Goal: Information Seeking & Learning: Learn about a topic

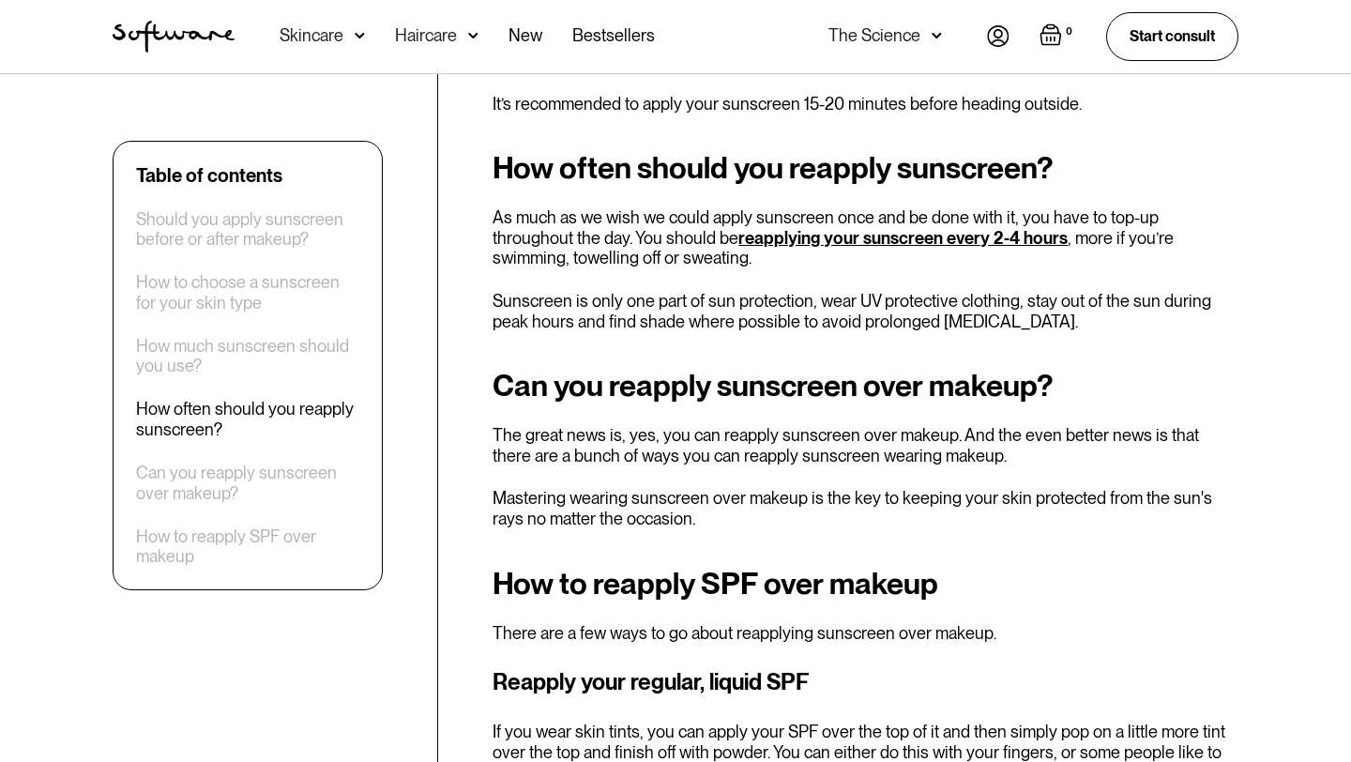
scroll to position [2411, 0]
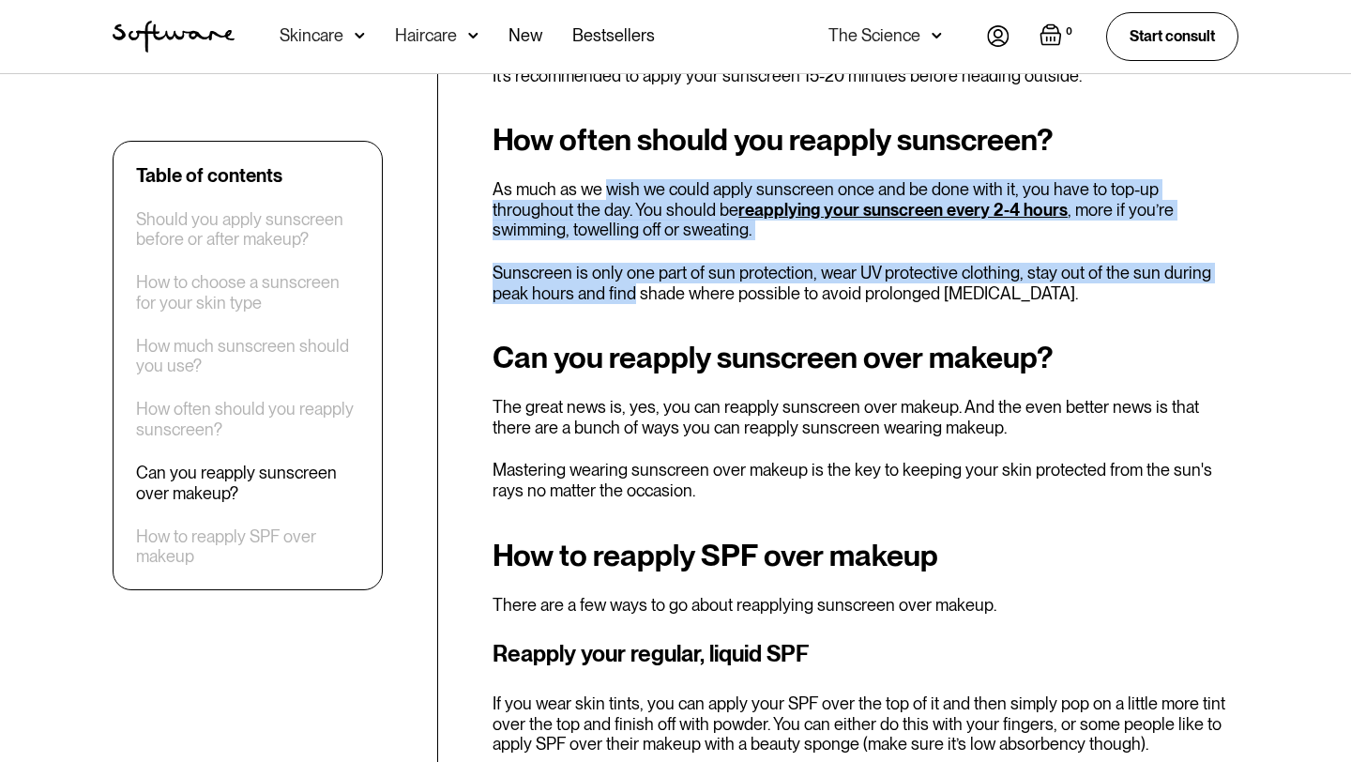
drag, startPoint x: 603, startPoint y: 193, endPoint x: 588, endPoint y: 291, distance: 98.7
click at [595, 291] on div "How often should you reapply sunscreen? As much as we wish we could apply sunsc…" at bounding box center [866, 213] width 746 height 180
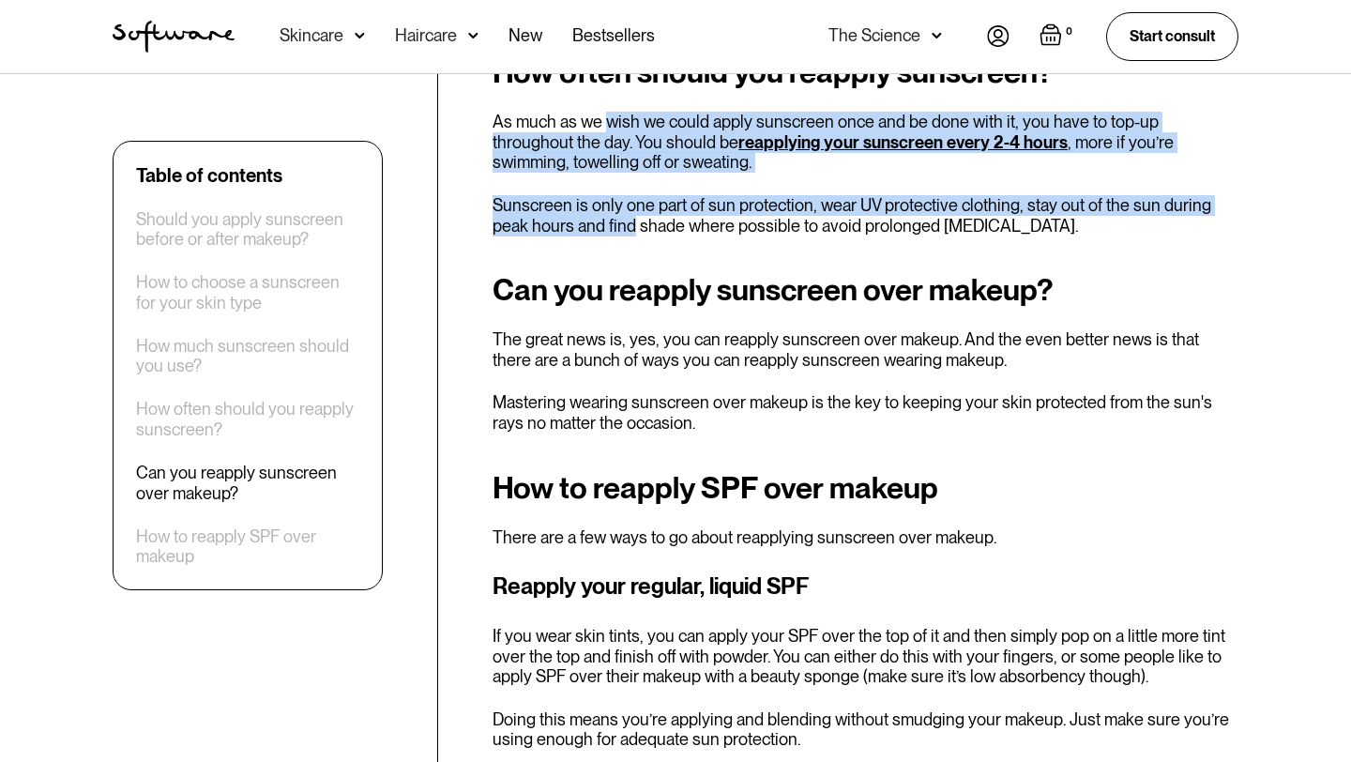
scroll to position [2484, 0]
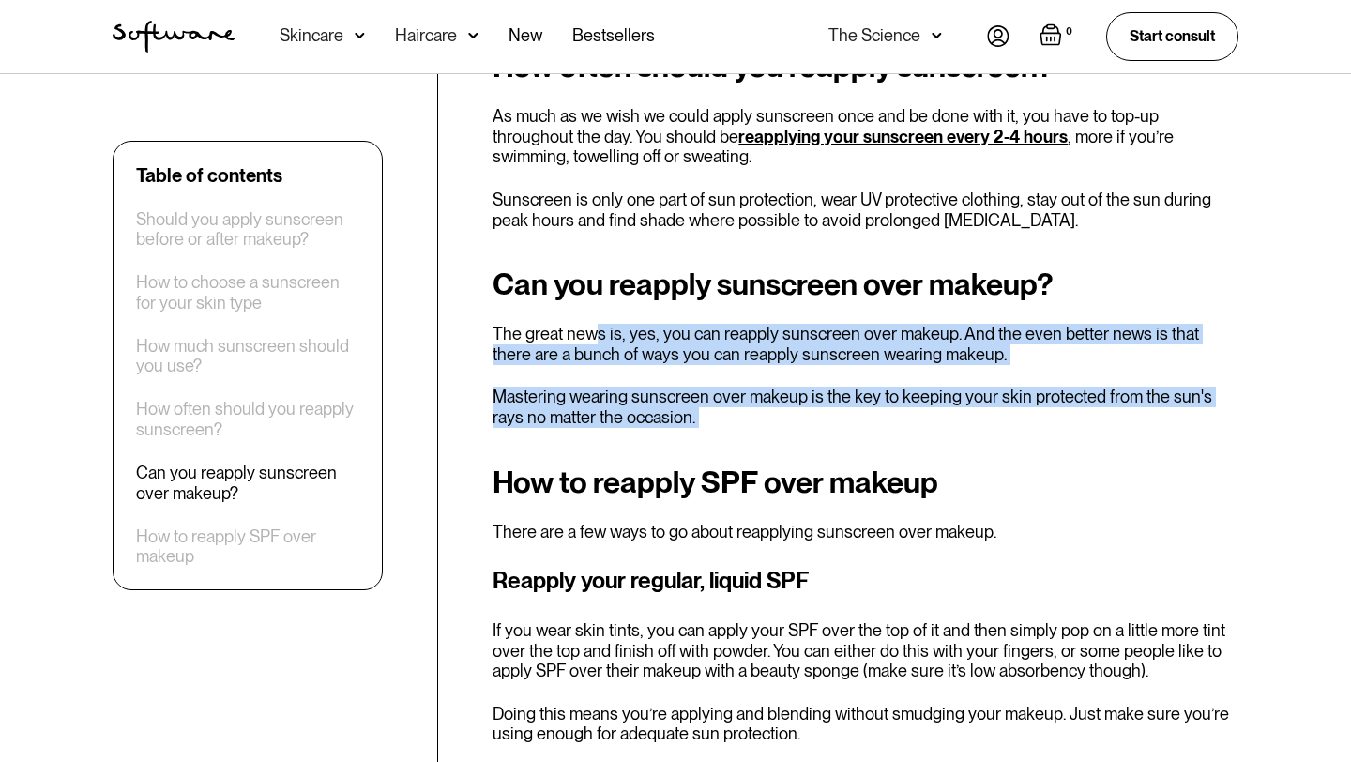
drag, startPoint x: 591, startPoint y: 339, endPoint x: 587, endPoint y: 430, distance: 91.1
click at [587, 430] on div "You’ve heard it 100 times (and we’ll tell you 100 more!), sunscreen is the sing…" at bounding box center [866, 7] width 746 height 3498
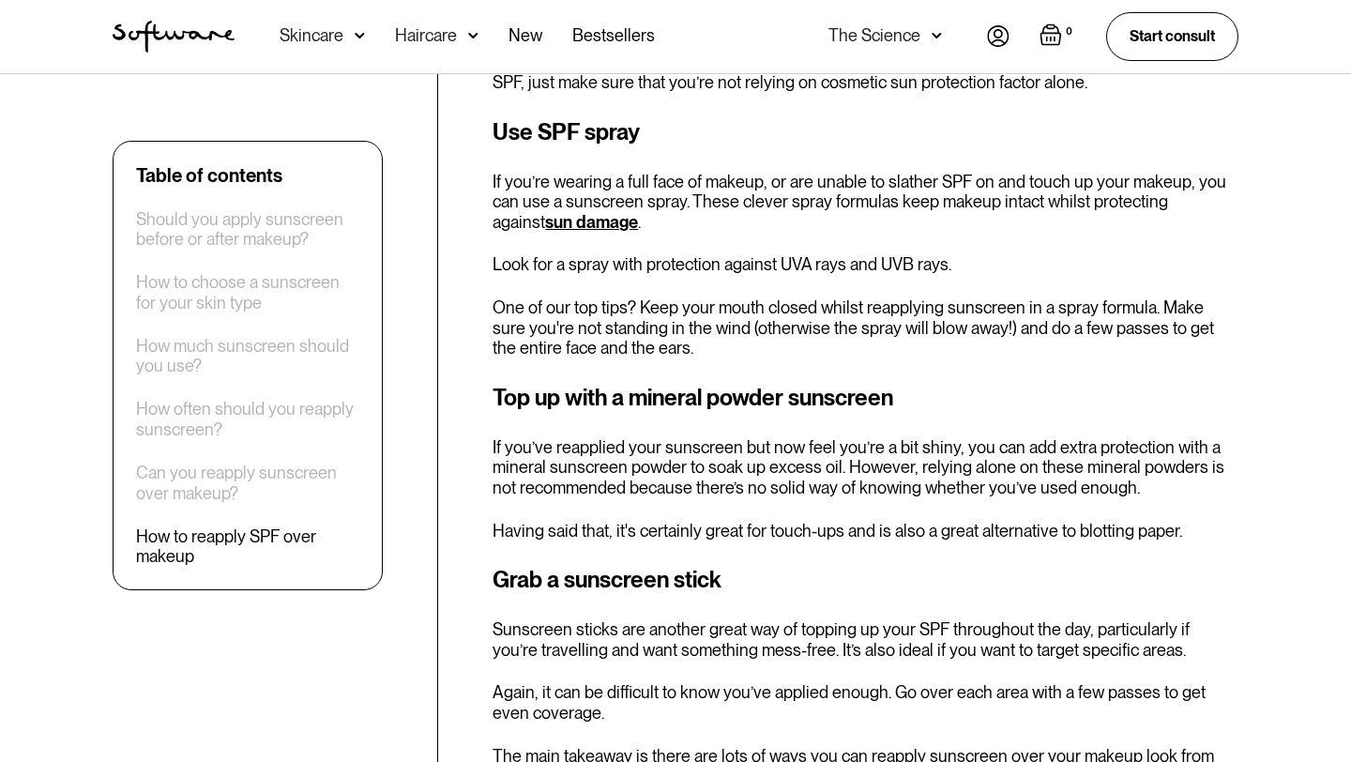
scroll to position [3321, 0]
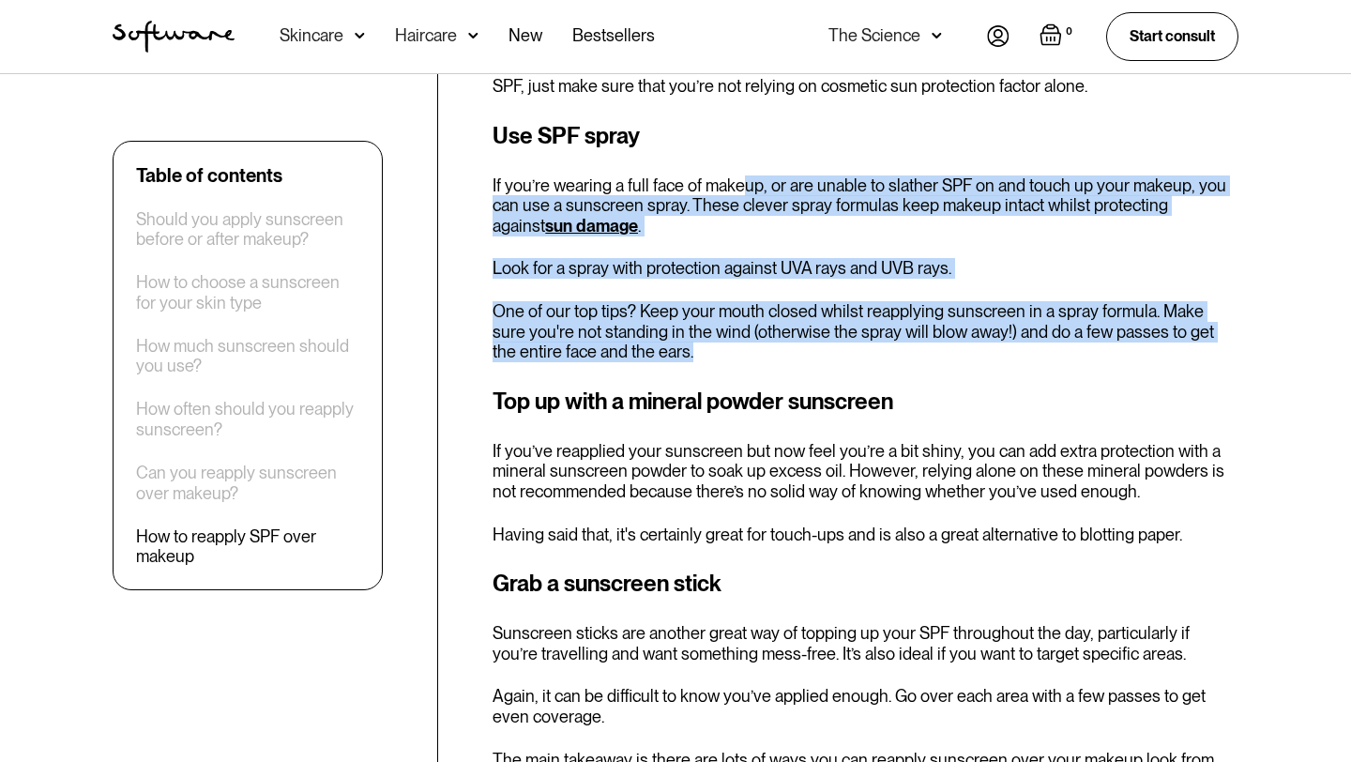
drag, startPoint x: 739, startPoint y: 166, endPoint x: 687, endPoint y: 329, distance: 171.5
click at [687, 330] on div "Use SPF spray If you’re wearing a full face of makeup, or are unable to slather…" at bounding box center [866, 240] width 746 height 243
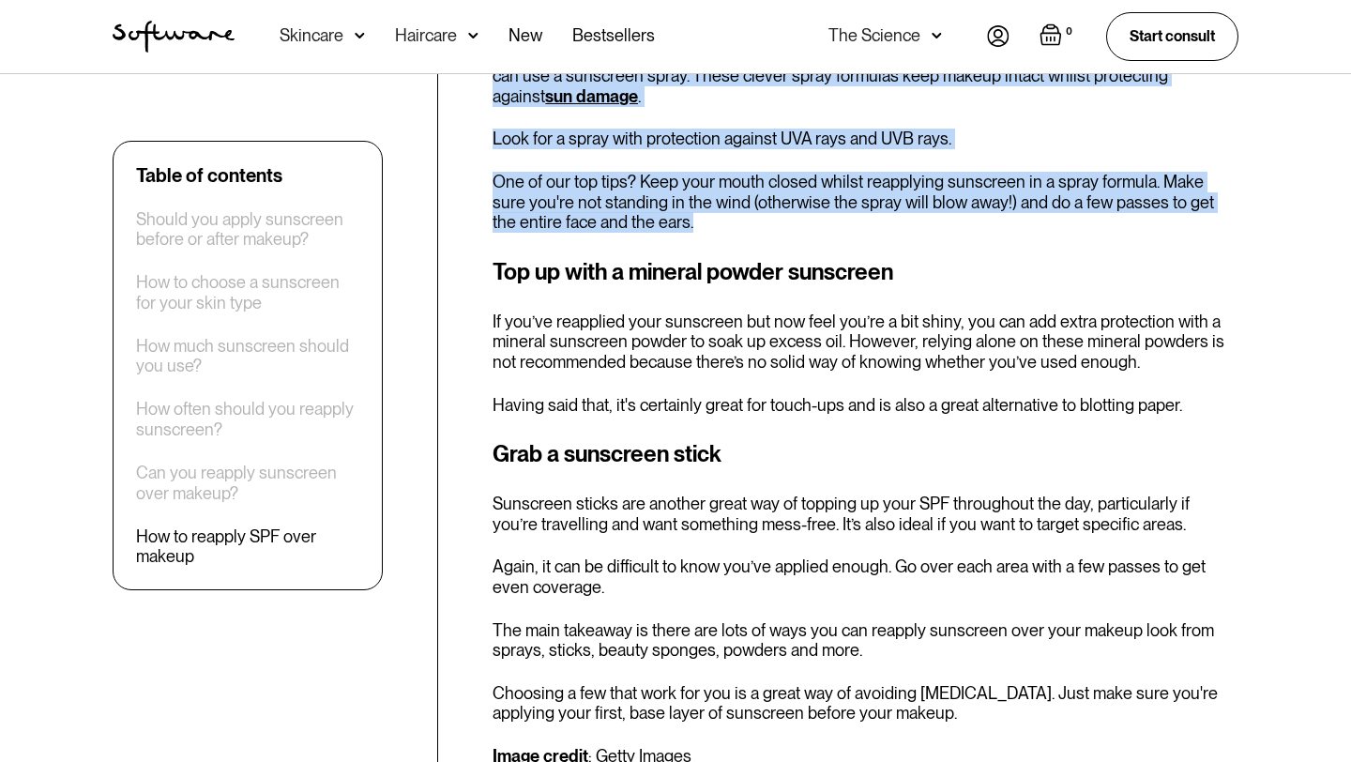
scroll to position [3503, 0]
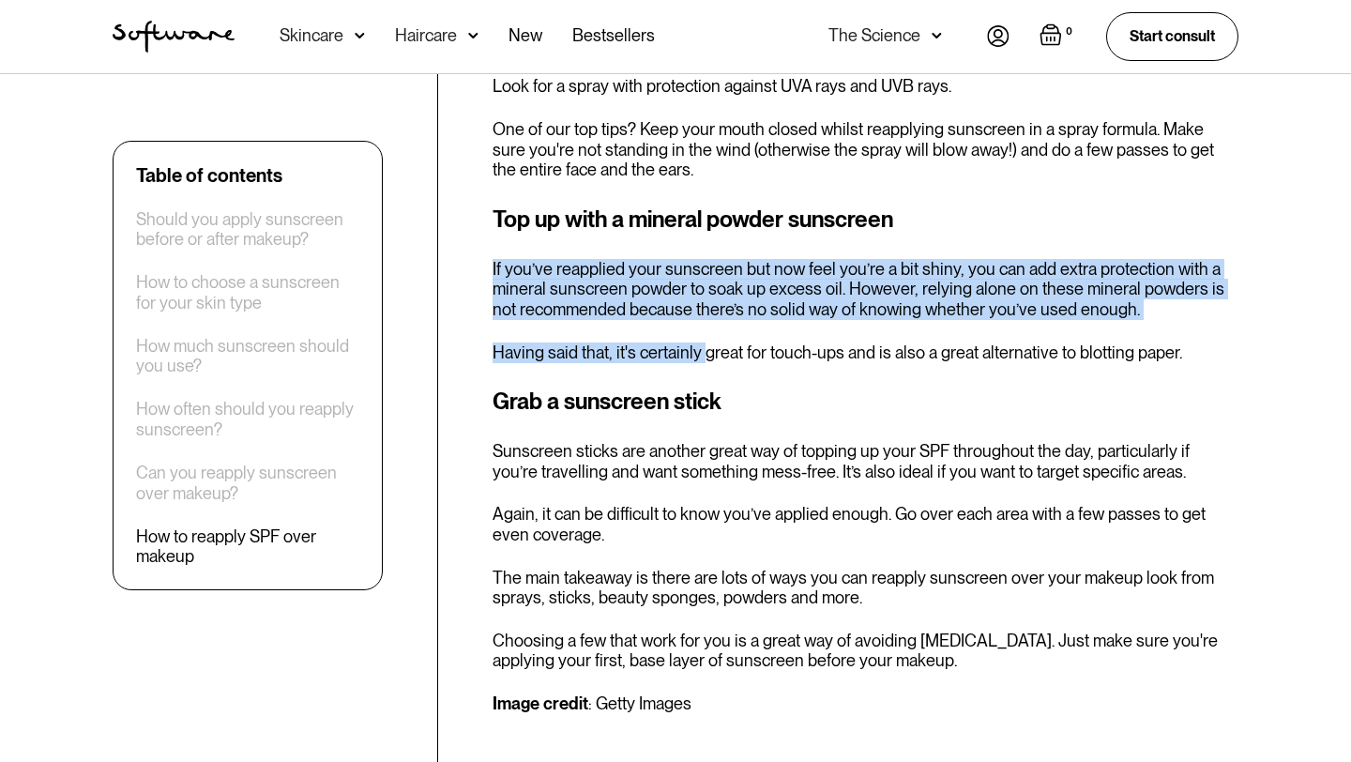
drag, startPoint x: 714, startPoint y: 233, endPoint x: 700, endPoint y: 334, distance: 102.3
click at [702, 336] on div "Top up with a mineral powder sunscreen If you’ve reapplied your sunscreen but n…" at bounding box center [866, 283] width 746 height 160
